Goal: Task Accomplishment & Management: Manage account settings

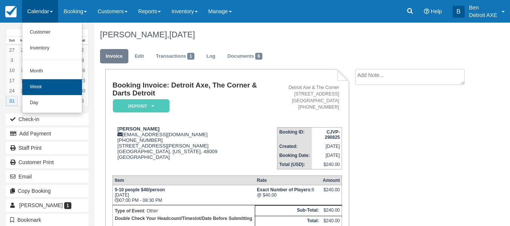
scroll to position [120, 0]
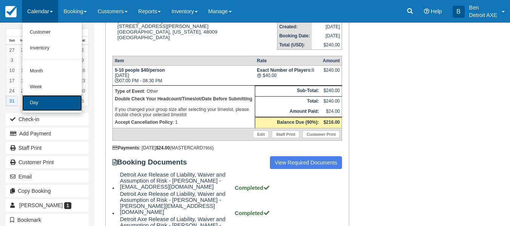
click at [43, 102] on link "Day" at bounding box center [52, 103] width 60 height 16
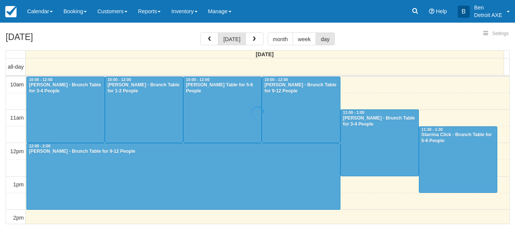
select select
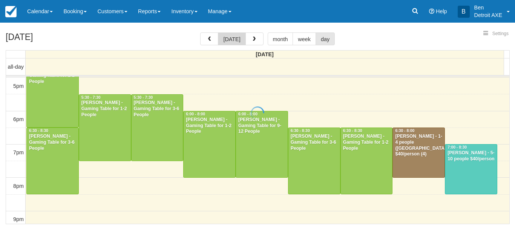
select select
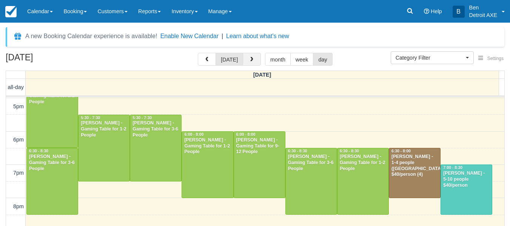
click at [251, 61] on span "button" at bounding box center [251, 59] width 5 height 5
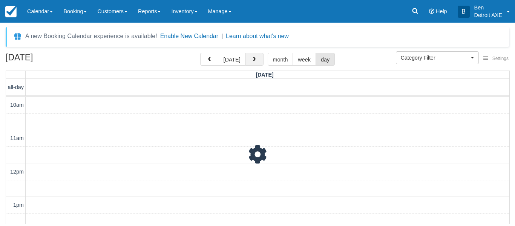
scroll to position [323, 0]
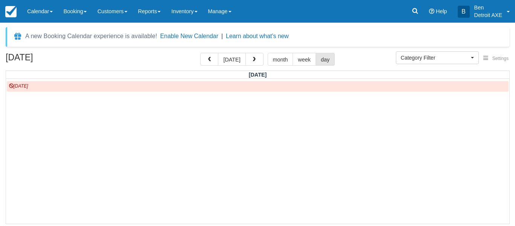
click at [252, 61] on span "button" at bounding box center [254, 59] width 5 height 5
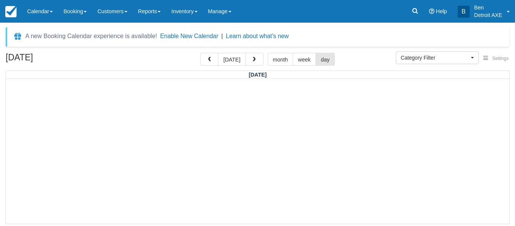
click at [252, 61] on span "button" at bounding box center [254, 59] width 5 height 5
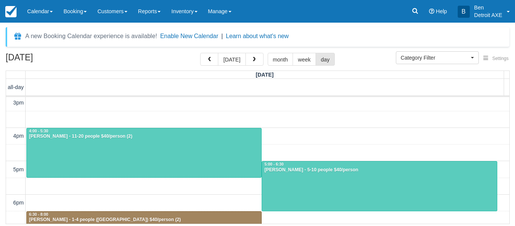
scroll to position [103, 0]
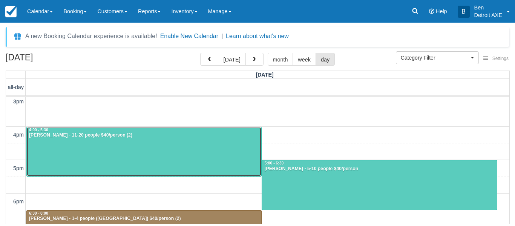
click at [199, 149] on div at bounding box center [144, 151] width 235 height 49
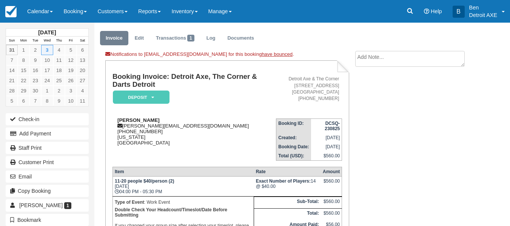
scroll to position [6, 0]
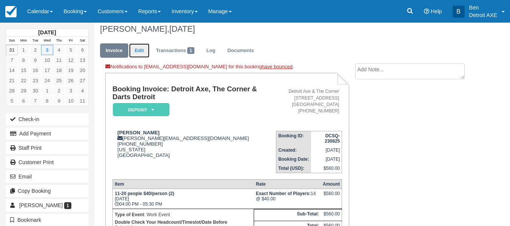
click at [142, 48] on link "Edit" at bounding box center [139, 50] width 20 height 15
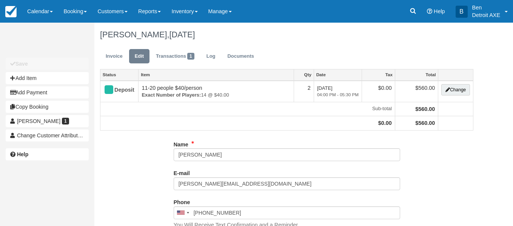
type input "[PHONE_NUMBER]"
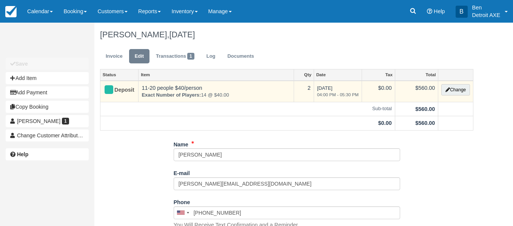
click at [324, 91] on span "Wed Sep 3, 2025 04:00 PM - 05:30 PM" at bounding box center [338, 91] width 42 height 13
click at [455, 86] on button "Change" at bounding box center [455, 89] width 29 height 11
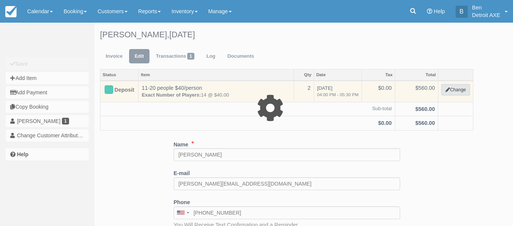
select select "14"
type input "560.00"
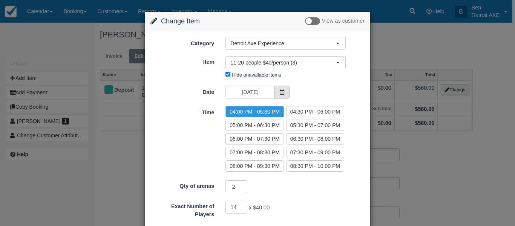
click at [280, 89] on span at bounding box center [282, 92] width 15 height 13
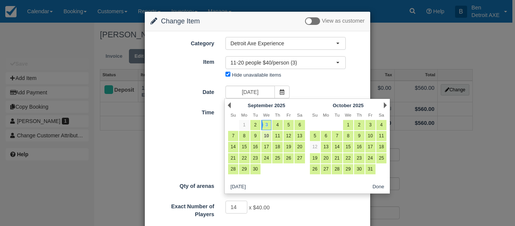
click at [266, 134] on link "10" at bounding box center [267, 136] width 10 height 10
type input "09/10/25"
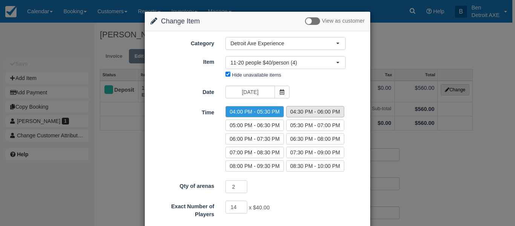
click at [306, 115] on label "04:30 PM - 06:00 PM" at bounding box center [315, 111] width 58 height 11
radio input "true"
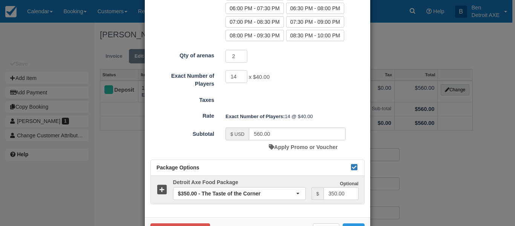
scroll to position [158, 0]
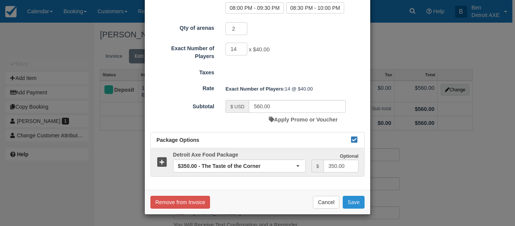
click at [352, 201] on button "Save" at bounding box center [354, 202] width 22 height 13
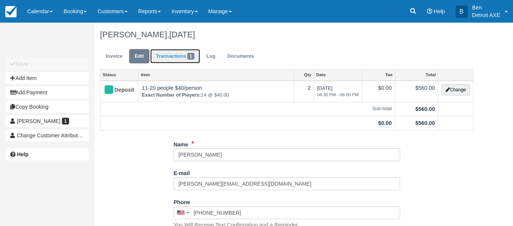
click at [183, 54] on link "Transactions 1" at bounding box center [175, 56] width 50 height 15
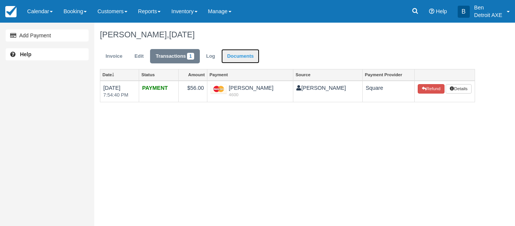
click at [240, 57] on link "Documents" at bounding box center [241, 56] width 38 height 15
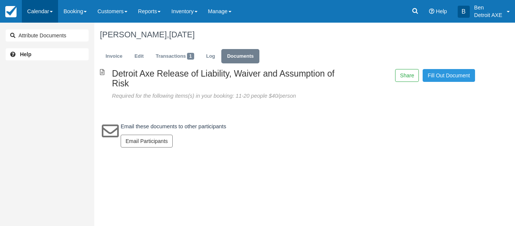
click at [40, 13] on link "Calendar" at bounding box center [40, 11] width 36 height 23
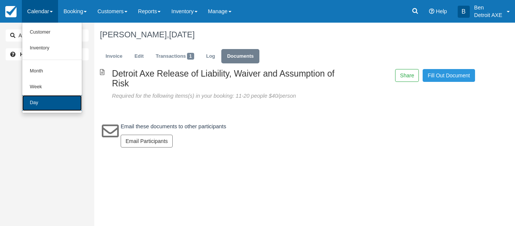
click at [39, 98] on link "Day" at bounding box center [52, 103] width 60 height 16
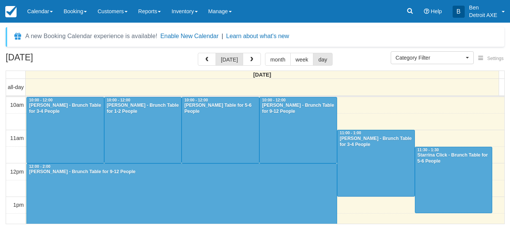
select select
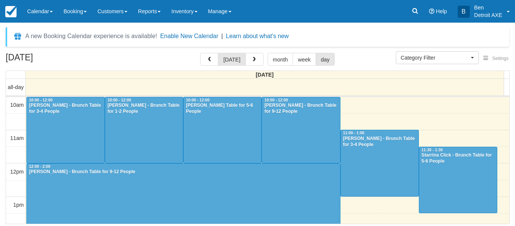
scroll to position [232, 0]
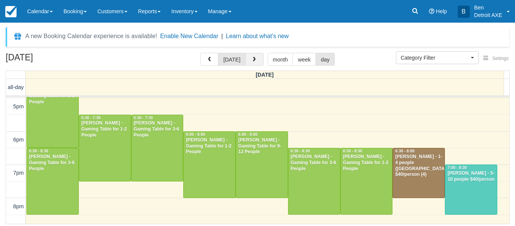
click at [254, 62] on span "button" at bounding box center [254, 59] width 5 height 5
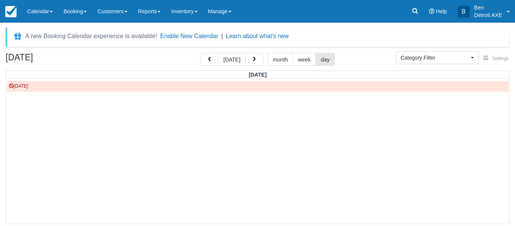
click at [254, 62] on span "button" at bounding box center [254, 59] width 5 height 5
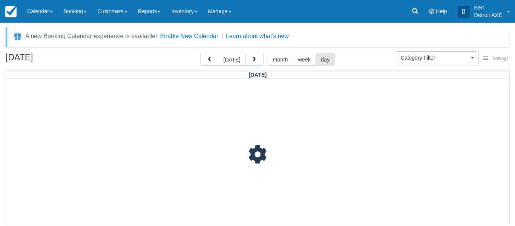
click at [254, 62] on span "button" at bounding box center [254, 59] width 5 height 5
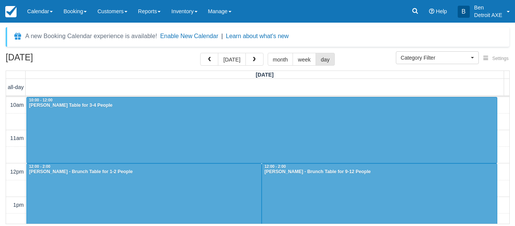
scroll to position [256, 0]
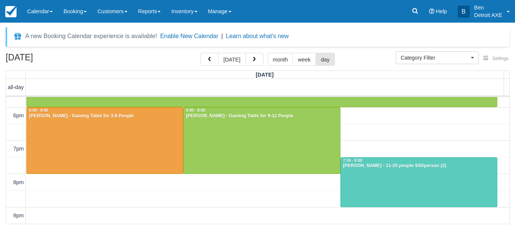
click at [254, 62] on span "button" at bounding box center [254, 59] width 5 height 5
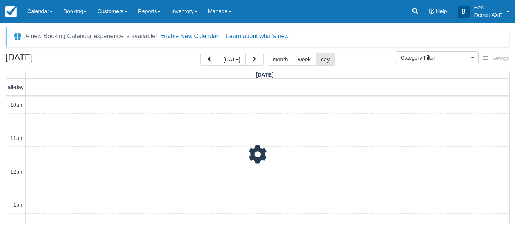
scroll to position [323, 0]
click at [254, 62] on span "button" at bounding box center [254, 59] width 5 height 5
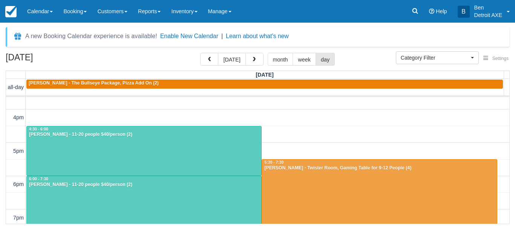
scroll to position [120, 0]
